Goal: Task Accomplishment & Management: Manage account settings

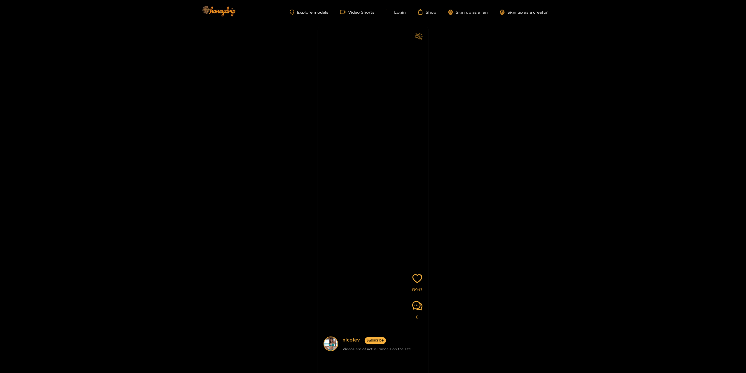
click at [419, 35] on icon "sound" at bounding box center [418, 36] width 7 height 7
click at [419, 38] on icon "sound" at bounding box center [418, 36] width 7 height 7
click at [420, 34] on icon "sound" at bounding box center [418, 36] width 7 height 6
click at [455, 11] on link "Sign up as a fan" at bounding box center [468, 12] width 40 height 5
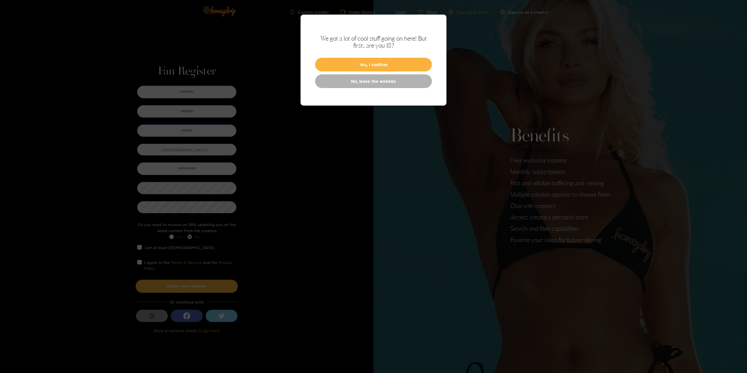
type input "*********"
click at [381, 65] on button "Yes, I confirm" at bounding box center [373, 65] width 117 height 14
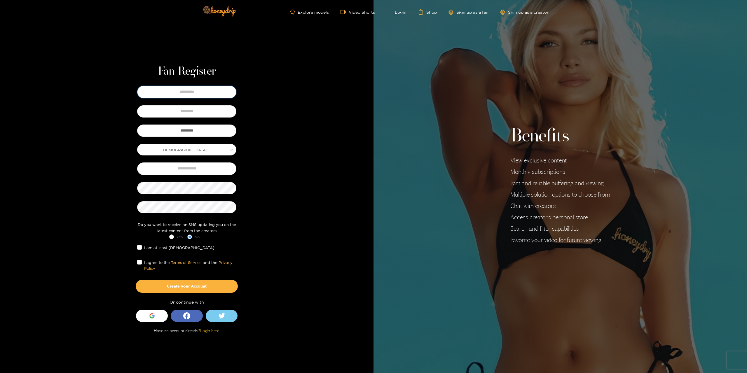
click at [209, 95] on input "text" at bounding box center [186, 92] width 99 height 12
type input "****"
type input "********"
click at [165, 280] on button "Create your Account" at bounding box center [187, 286] width 102 height 13
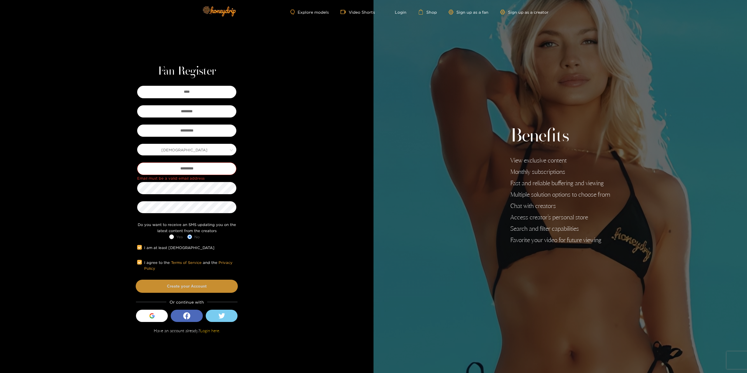
click at [193, 287] on button "Create your Account" at bounding box center [187, 286] width 102 height 13
click at [188, 169] on input "*********" at bounding box center [186, 168] width 99 height 12
type input "**********"
click at [198, 288] on button "Create your Account" at bounding box center [187, 286] width 102 height 13
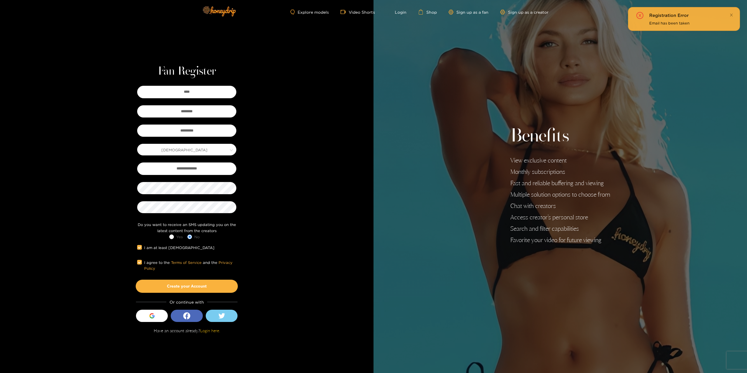
click at [658, 25] on div "Email has been taken" at bounding box center [690, 23] width 83 height 6
click at [734, 14] on div "Registration Error Email has been taken" at bounding box center [684, 19] width 112 height 24
click at [733, 14] on icon "close" at bounding box center [731, 15] width 4 height 4
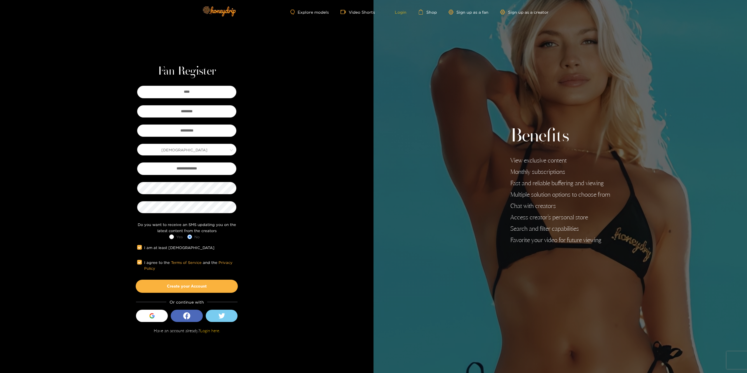
click at [396, 11] on link "Login" at bounding box center [397, 11] width 20 height 5
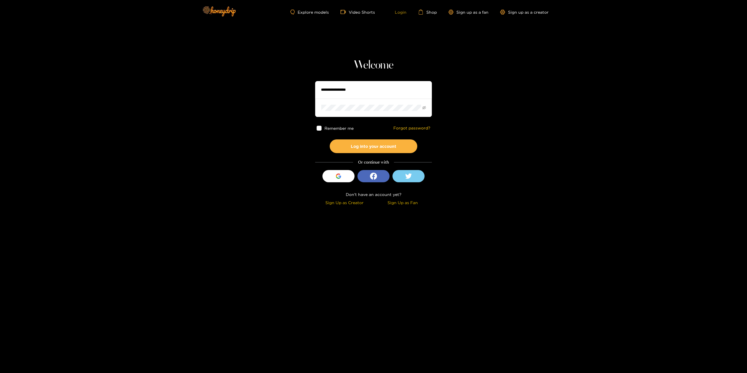
type input "*********"
click at [344, 130] on span "Remember me" at bounding box center [338, 128] width 29 height 4
click at [356, 141] on button "Log into your account" at bounding box center [374, 146] width 88 height 14
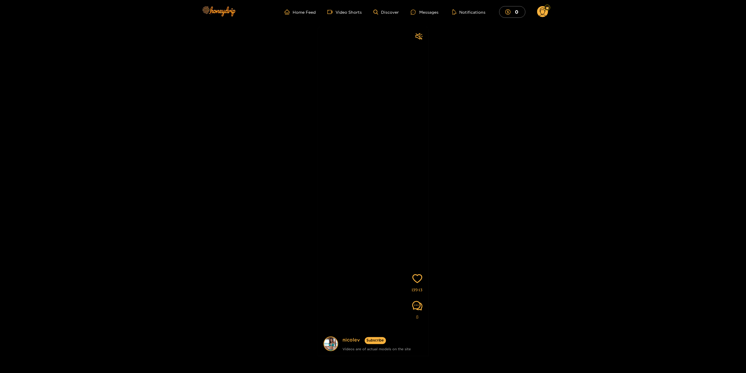
click at [351, 8] on ul "Home Feed Video Shorts Discover Messages Notifications 0" at bounding box center [415, 12] width 263 height 12
click at [351, 11] on link "Video Shorts" at bounding box center [344, 11] width 34 height 5
click at [358, 13] on link "Video Shorts" at bounding box center [344, 11] width 34 height 5
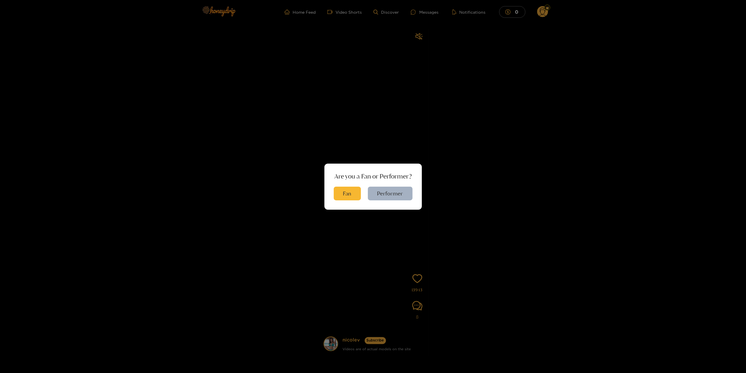
click at [386, 13] on div "Are you a Fan or Performer? Fan Performer" at bounding box center [373, 186] width 746 height 373
click at [353, 190] on button "Fan" at bounding box center [347, 194] width 27 height 14
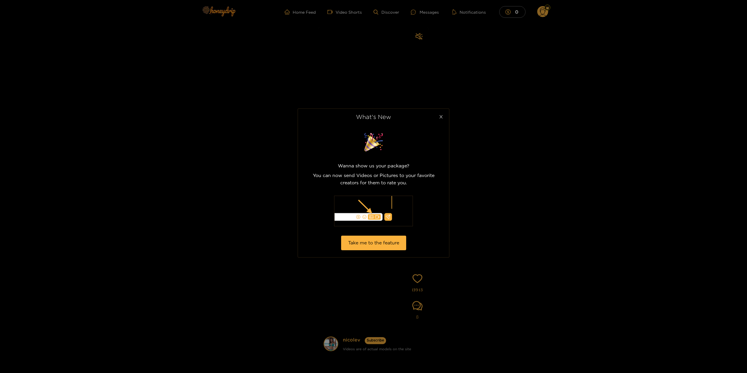
click at [439, 121] on span "Close" at bounding box center [441, 117] width 16 height 16
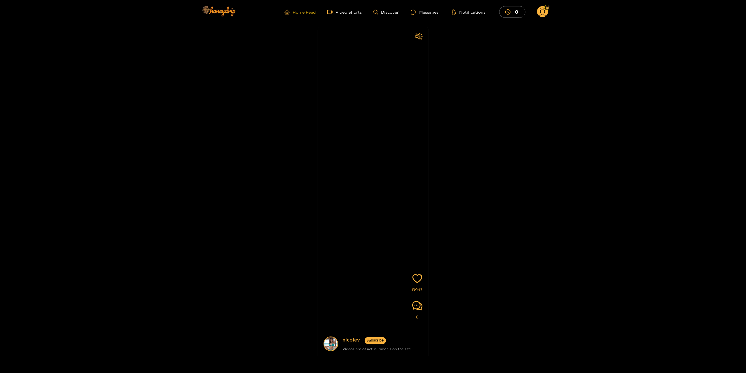
click at [313, 14] on link "Home Feed" at bounding box center [299, 11] width 31 height 5
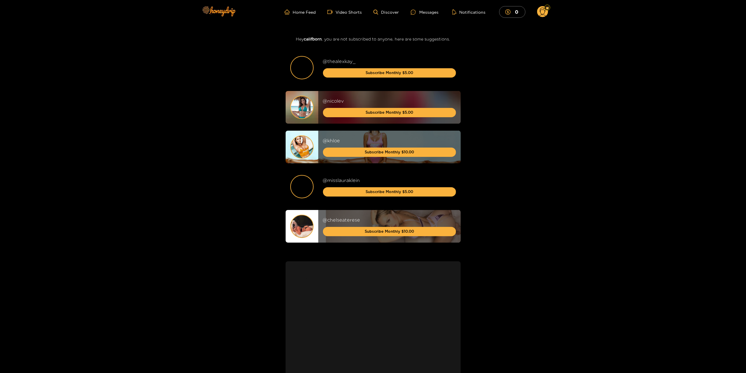
click at [302, 57] on img at bounding box center [302, 57] width 22 height 0
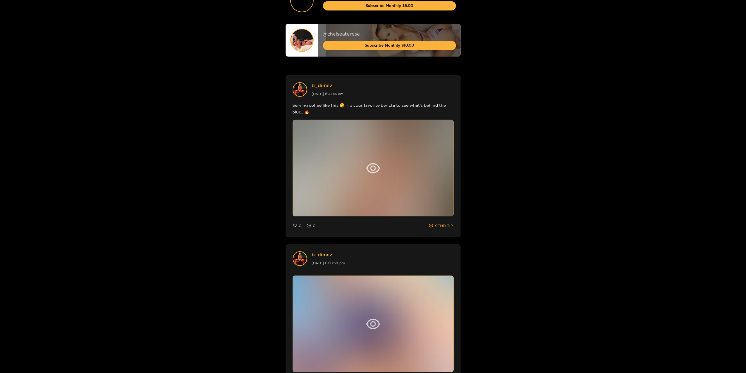
scroll to position [204, 0]
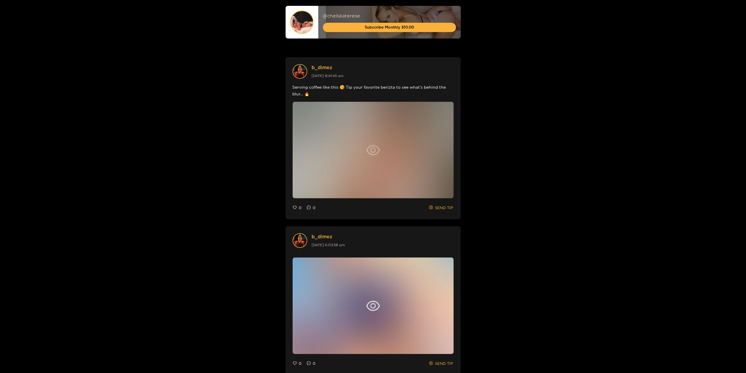
click at [376, 145] on icon "eye" at bounding box center [373, 150] width 14 height 14
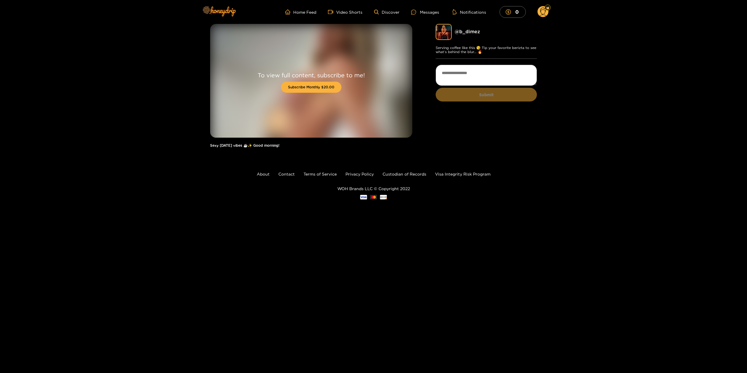
click at [440, 34] on img at bounding box center [444, 32] width 16 height 16
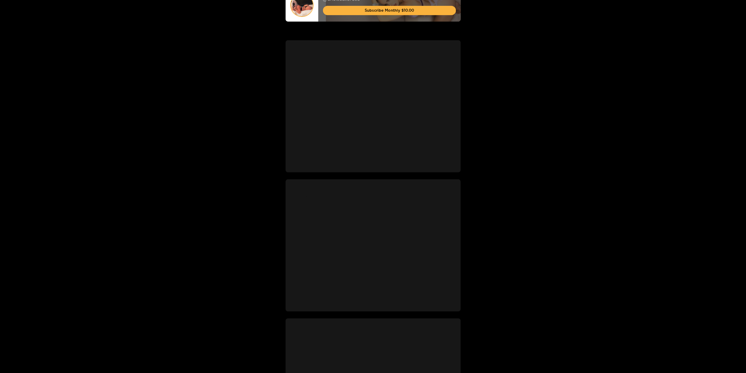
scroll to position [226, 0]
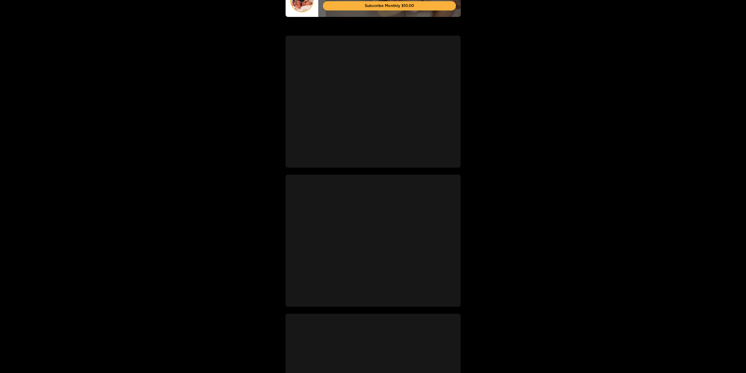
click at [353, 216] on div at bounding box center [373, 251] width 161 height 97
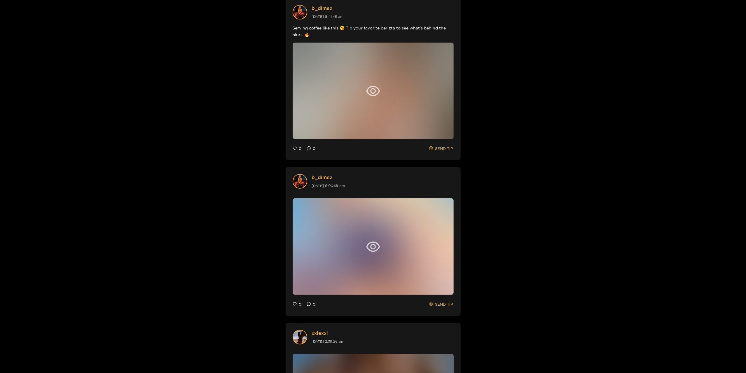
scroll to position [255, 0]
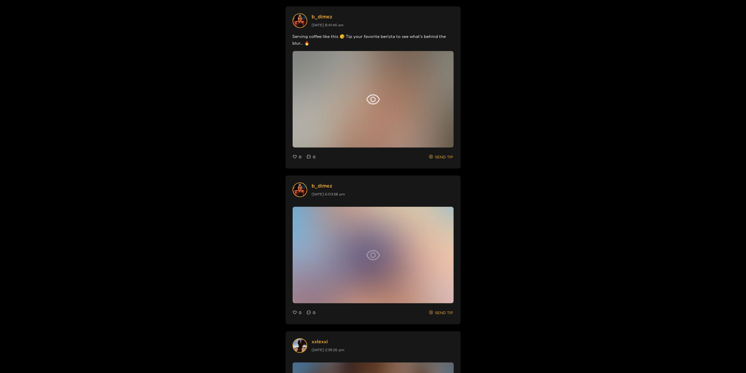
click at [372, 251] on icon "eye" at bounding box center [373, 255] width 14 height 14
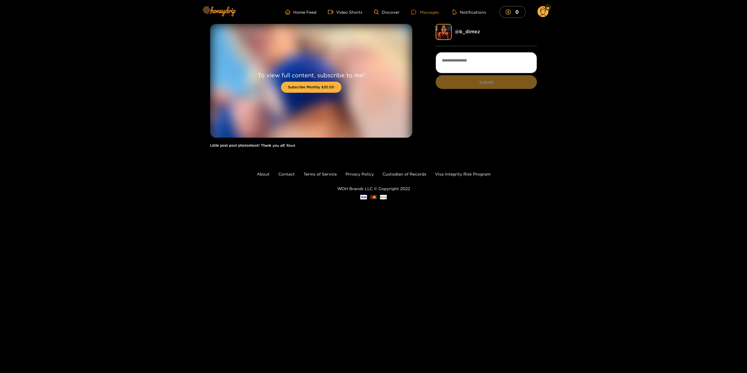
click at [433, 12] on div "Messages" at bounding box center [425, 12] width 28 height 7
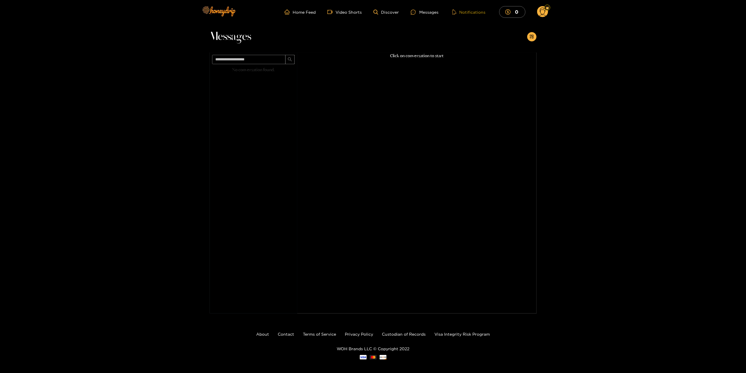
click at [463, 13] on button "Notifications" at bounding box center [468, 12] width 37 height 6
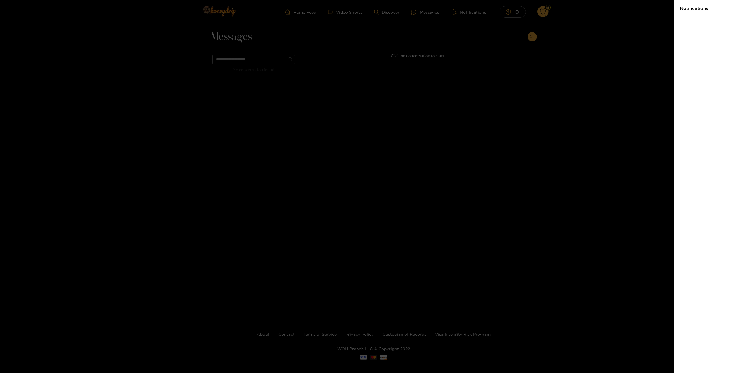
click at [468, 23] on div at bounding box center [373, 186] width 747 height 373
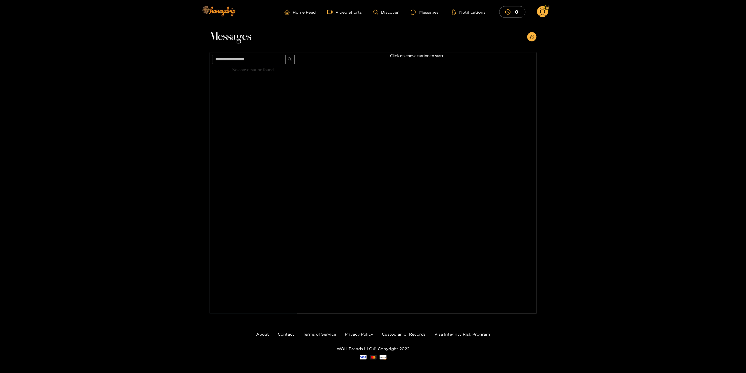
click at [545, 10] on icon at bounding box center [542, 13] width 7 height 10
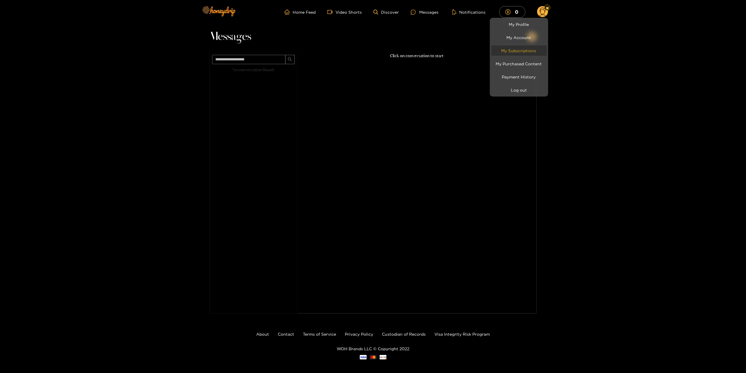
click at [522, 48] on link "My Subscriptions" at bounding box center [518, 51] width 55 height 10
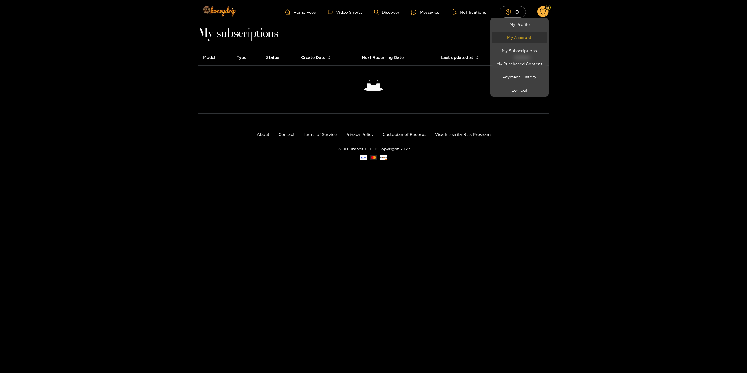
click at [520, 38] on link "My Account" at bounding box center [519, 37] width 55 height 10
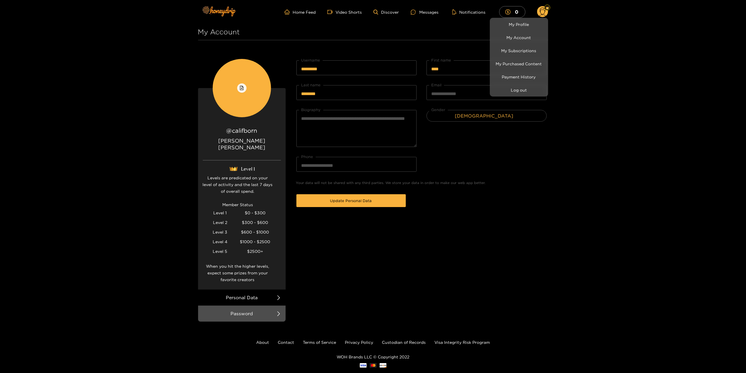
click at [257, 289] on div at bounding box center [373, 186] width 746 height 373
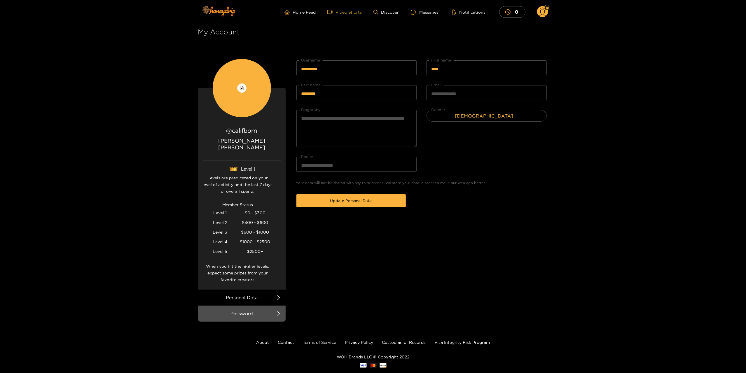
click at [358, 14] on link "Video Shorts" at bounding box center [344, 11] width 34 height 5
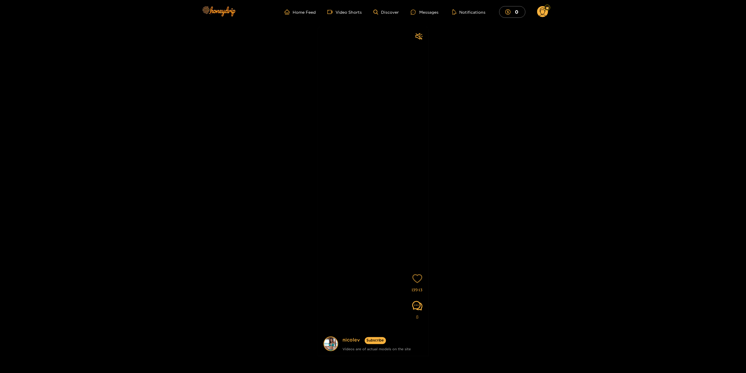
click at [417, 279] on icon "heart" at bounding box center [417, 279] width 10 height 10
click at [418, 279] on icon "heart" at bounding box center [417, 278] width 10 height 9
click at [329, 343] on img at bounding box center [330, 343] width 13 height 13
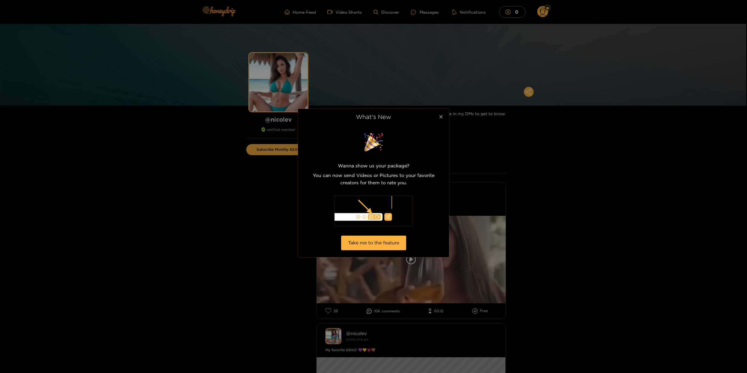
click at [439, 117] on icon "close" at bounding box center [441, 117] width 4 height 4
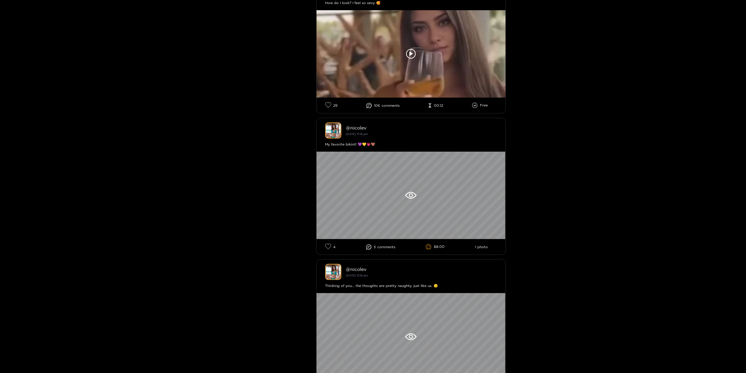
scroll to position [233, 0]
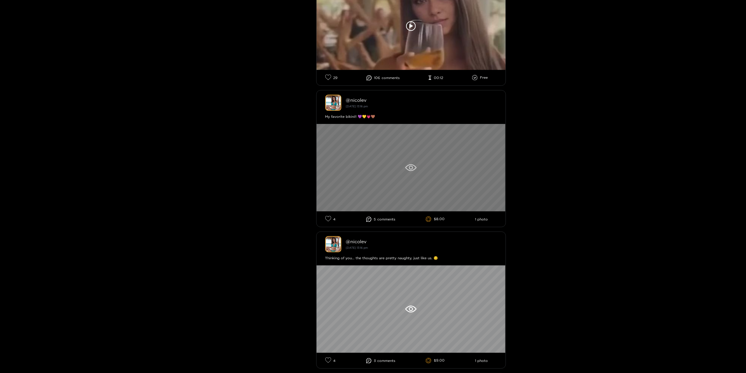
click at [412, 165] on icon at bounding box center [410, 167] width 11 height 7
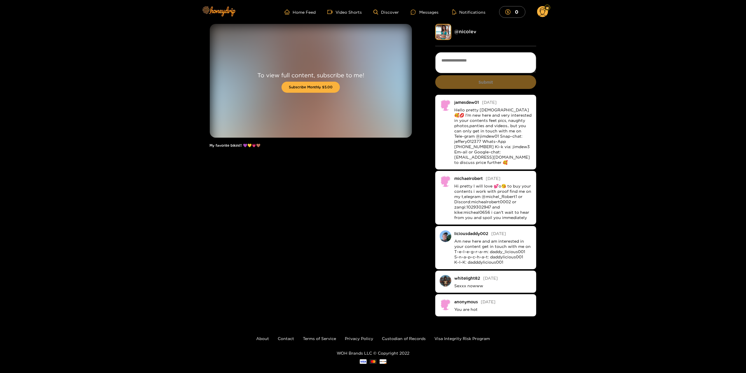
click at [543, 12] on circle at bounding box center [542, 11] width 11 height 11
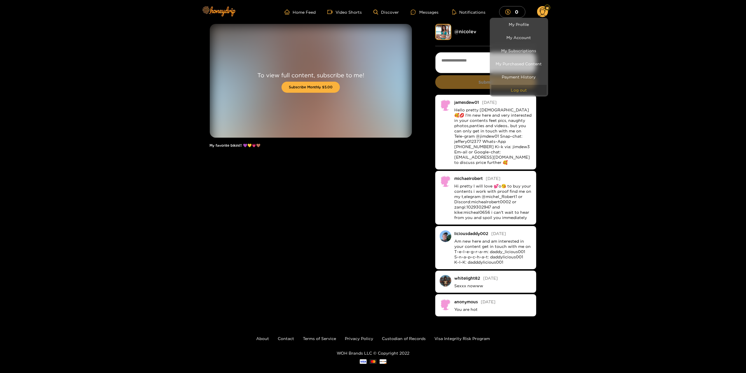
click at [516, 92] on button "Log out" at bounding box center [518, 90] width 55 height 10
